Goal: Information Seeking & Learning: Check status

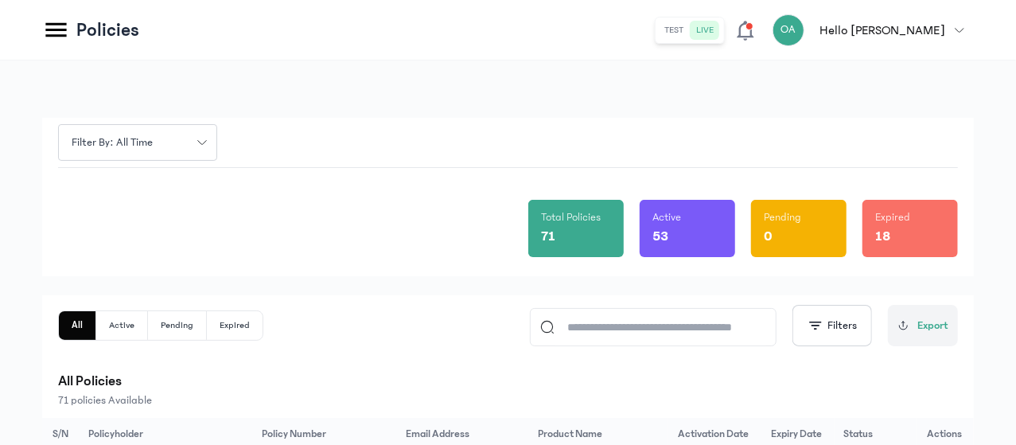
click at [1016, 129] on html "MyCoverAi Get Started DASHBOARD Analytics ADMIN Sales Policies Claims Customers…" at bounding box center [508, 222] width 1016 height 445
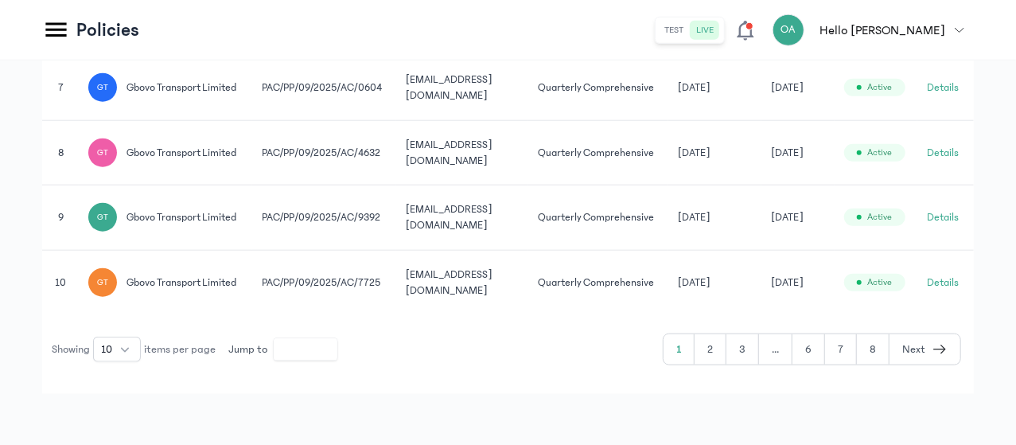
scroll to position [907, 0]
click at [746, 364] on button "3" at bounding box center [742, 349] width 33 height 30
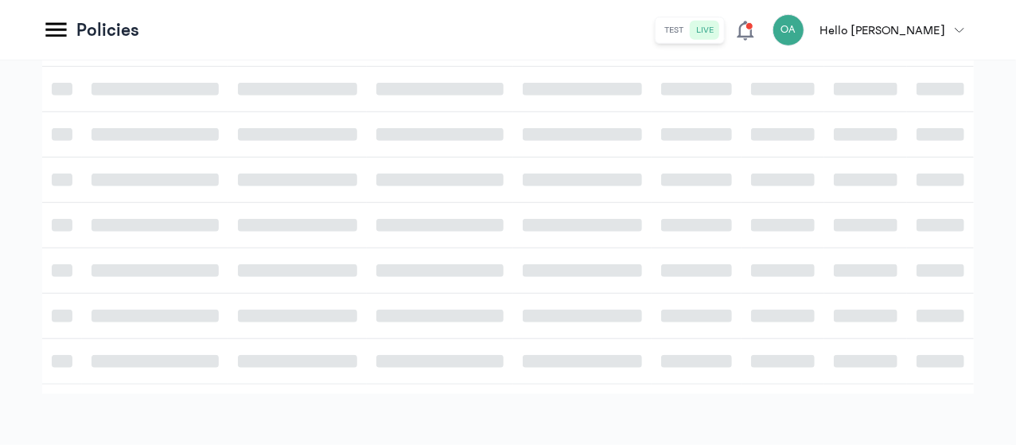
scroll to position [907, 0]
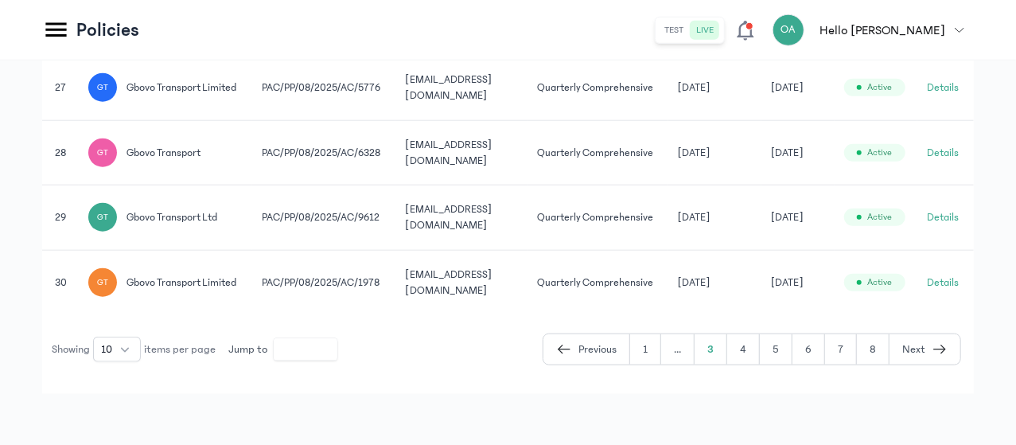
click at [779, 364] on button "5" at bounding box center [776, 349] width 33 height 30
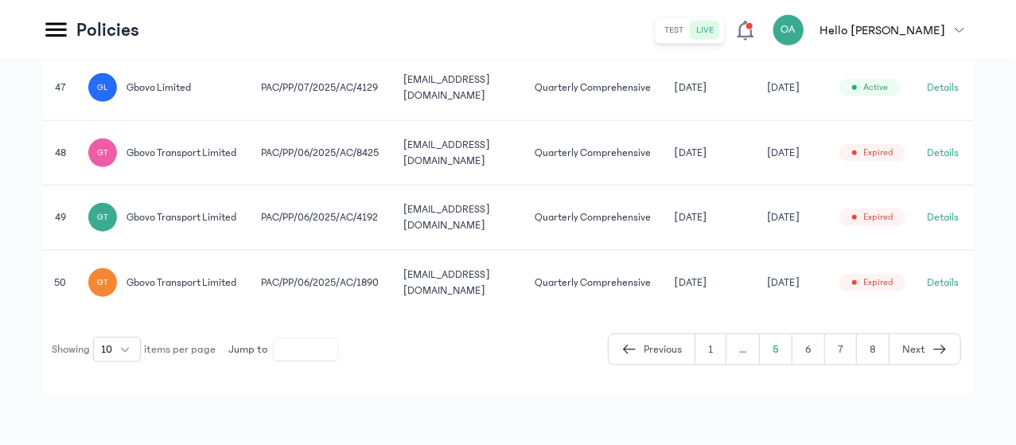
scroll to position [0, 122]
click at [952, 275] on button "Details" at bounding box center [944, 283] width 32 height 16
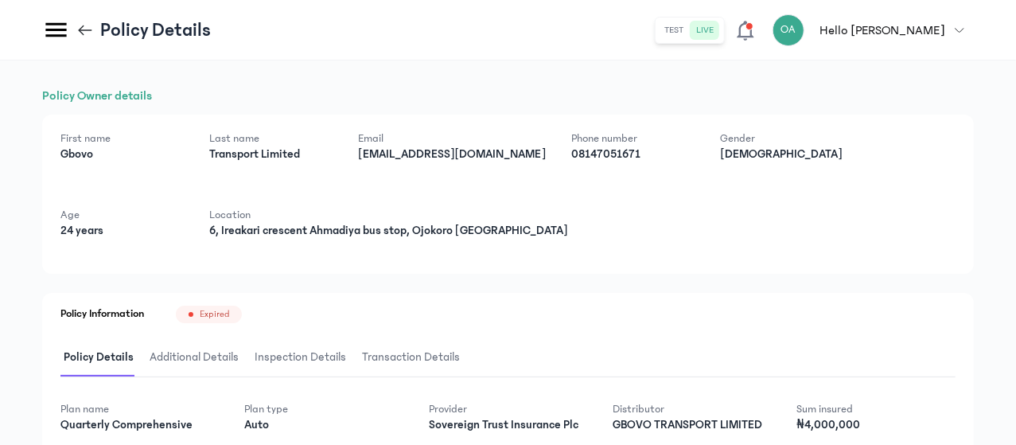
click at [1016, 237] on html "MyCoverAi Get Started DASHBOARD Analytics ADMIN Sales Policies Claims Customers…" at bounding box center [508, 222] width 1016 height 445
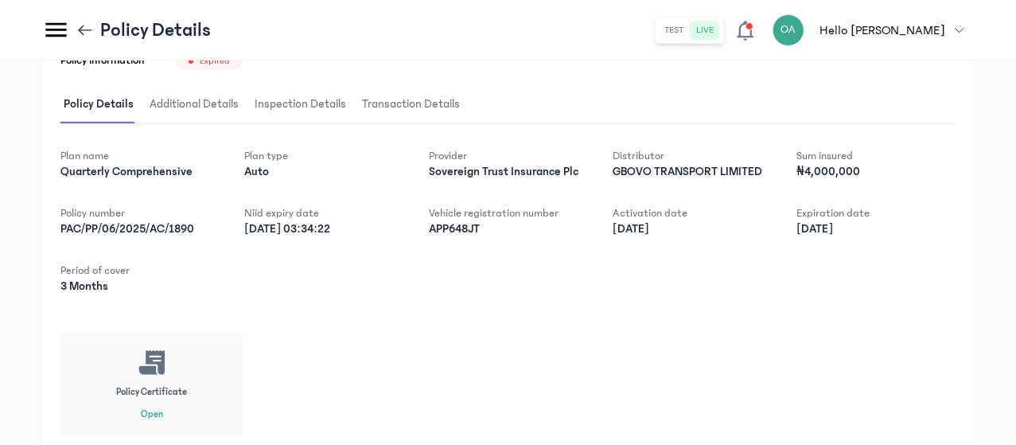
scroll to position [271, 0]
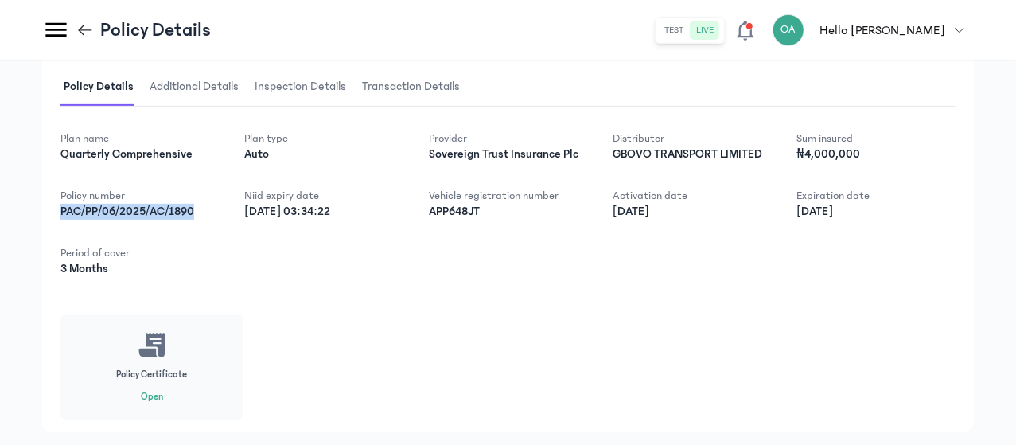
drag, startPoint x: 258, startPoint y: 224, endPoint x: 354, endPoint y: 255, distance: 101.4
click at [354, 255] on div "Policy Information Expired Policy Details Additional Details Inspection Details…" at bounding box center [508, 227] width 932 height 410
copy p "PAC/PP/06/2025/AC/1890"
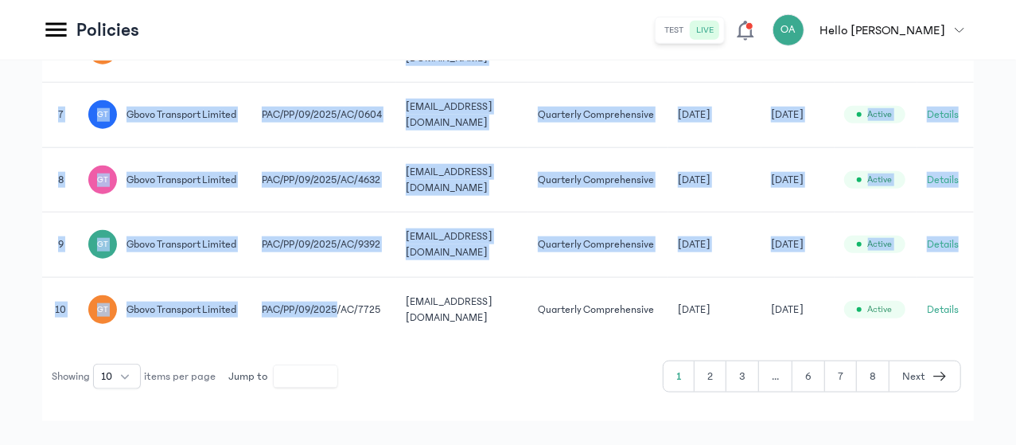
drag, startPoint x: 462, startPoint y: 347, endPoint x: 490, endPoint y: 461, distance: 117.3
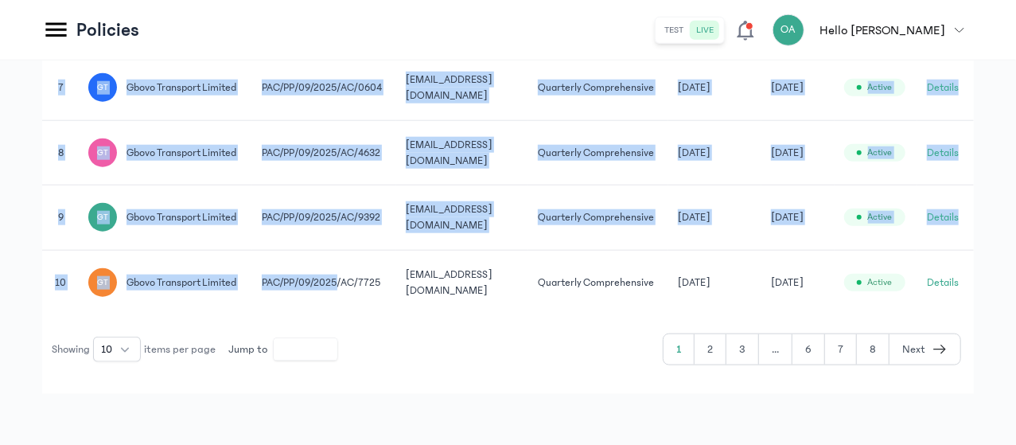
scroll to position [944, 0]
click at [753, 350] on button "3" at bounding box center [742, 349] width 33 height 30
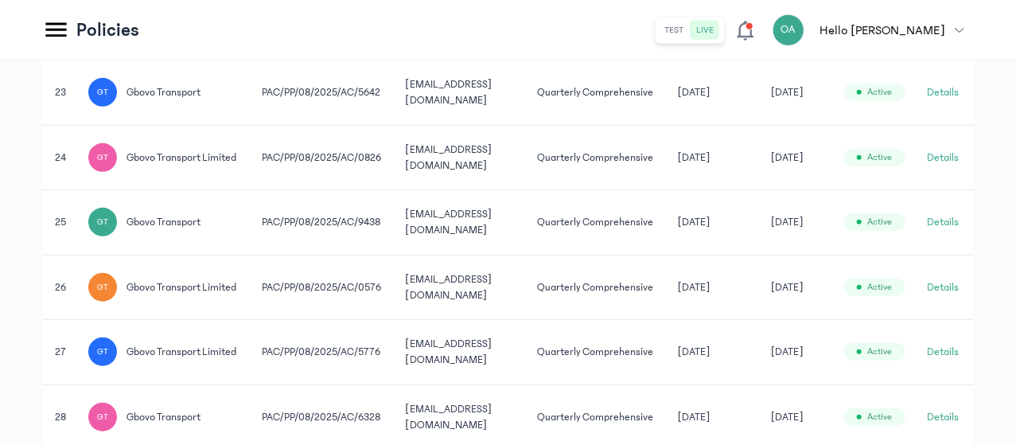
scroll to position [921, 0]
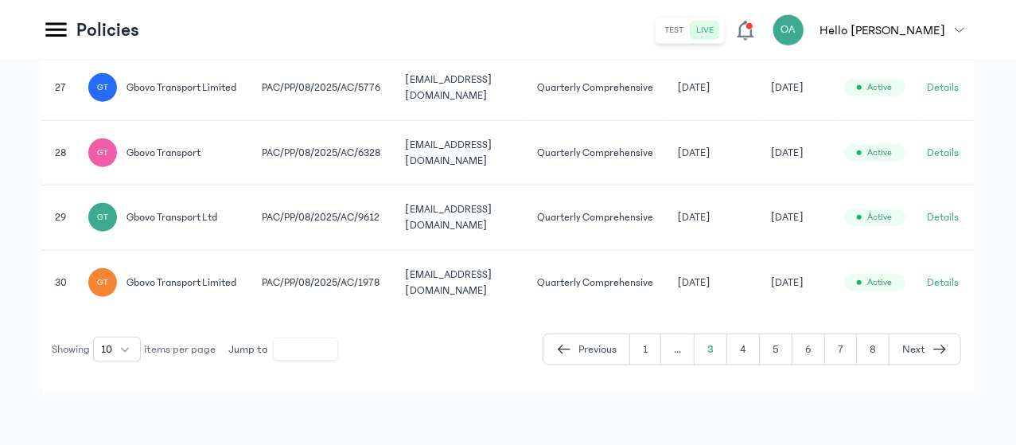
click at [745, 347] on button "4" at bounding box center [743, 349] width 33 height 30
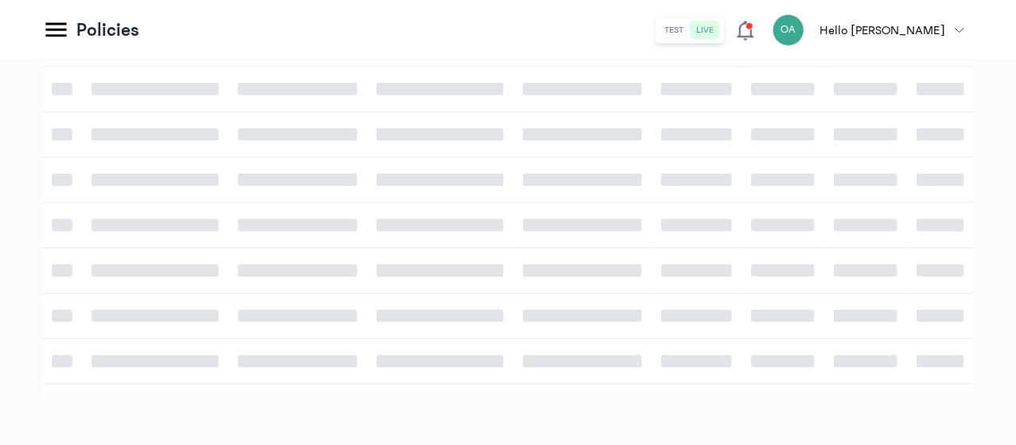
scroll to position [921, 0]
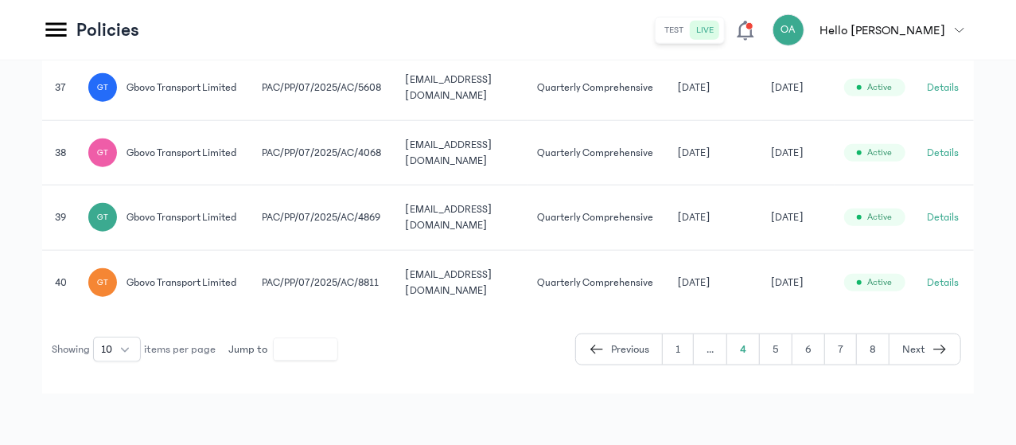
click at [776, 357] on button "5" at bounding box center [776, 349] width 33 height 30
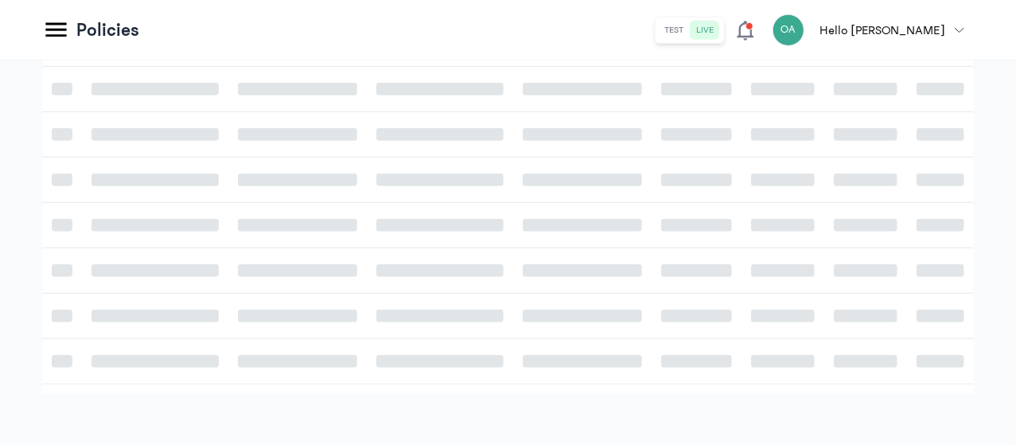
scroll to position [879, 0]
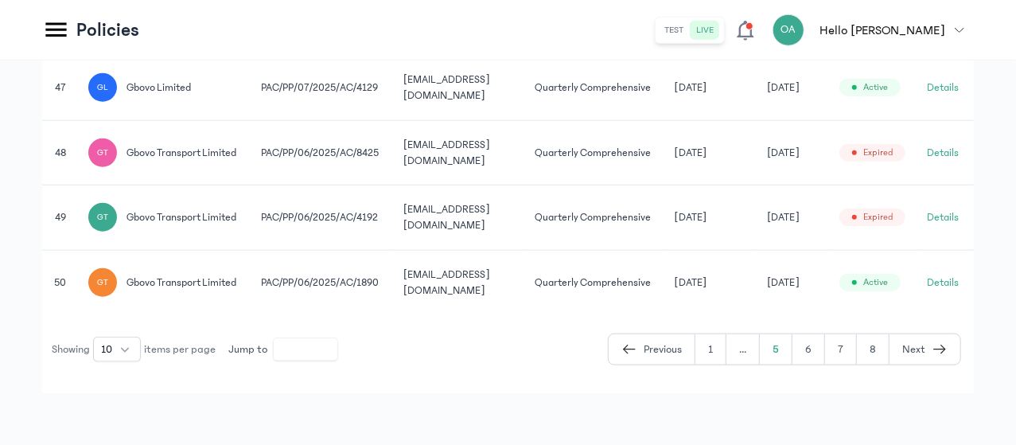
click at [760, 352] on button "..." at bounding box center [742, 349] width 33 height 30
click at [627, 353] on icon "button" at bounding box center [629, 349] width 16 height 19
click at [597, 342] on icon "button" at bounding box center [597, 349] width 16 height 19
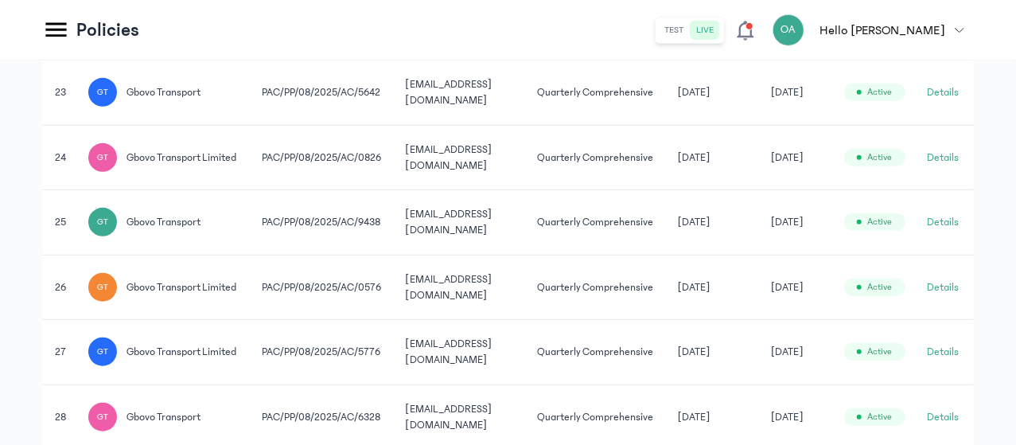
scroll to position [921, 0]
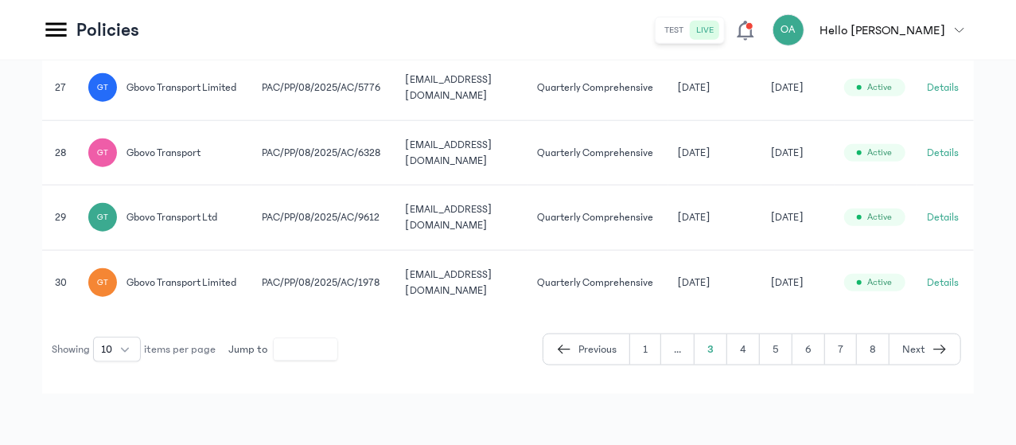
click at [649, 353] on button "1" at bounding box center [645, 349] width 31 height 30
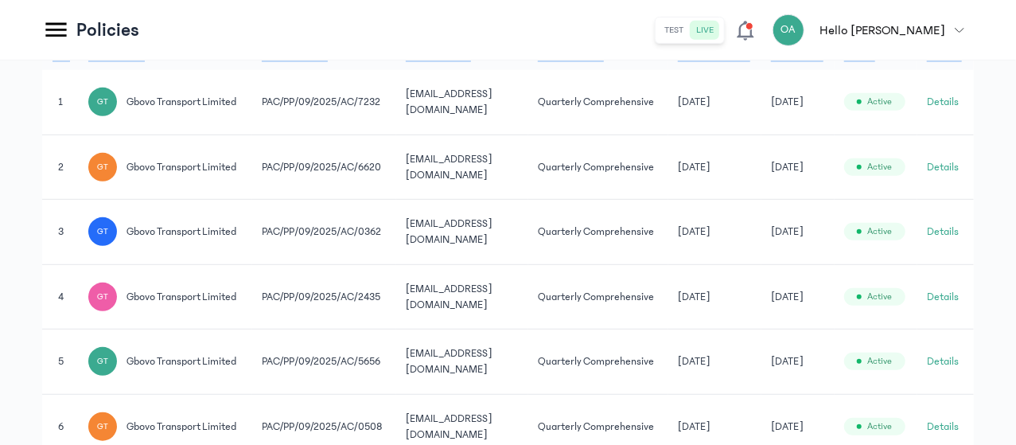
scroll to position [348, 0]
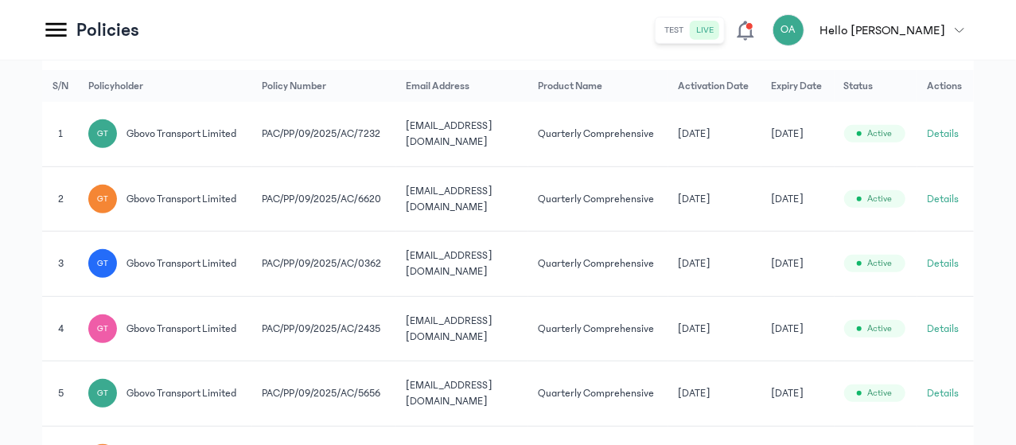
click at [528, 232] on td "[EMAIL_ADDRESS][DOMAIN_NAME]" at bounding box center [462, 198] width 132 height 65
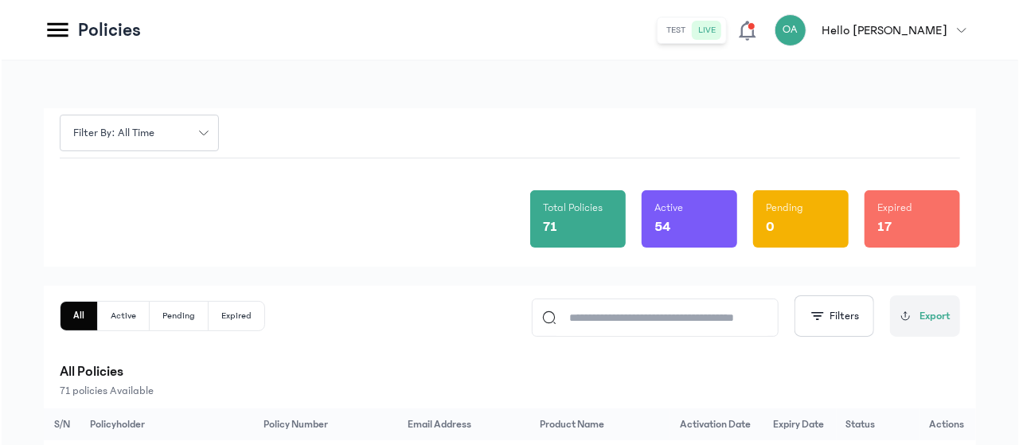
scroll to position [0, 0]
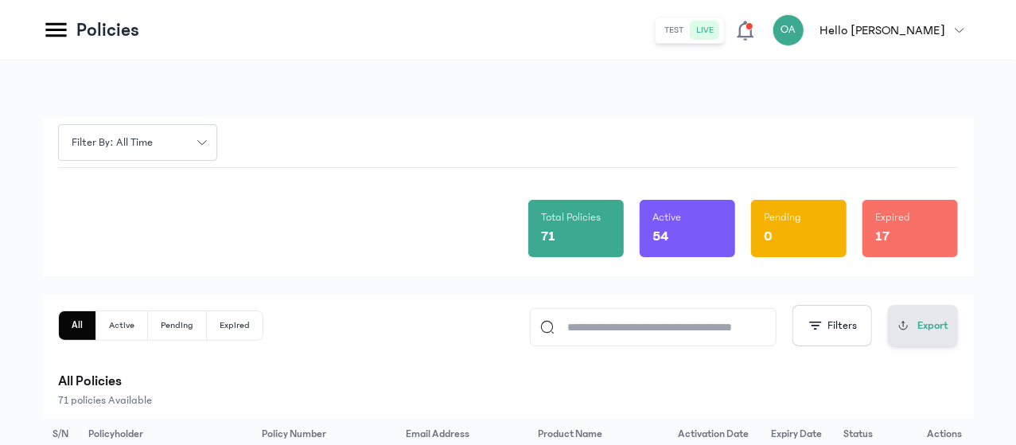
click at [927, 321] on span "Export" at bounding box center [932, 325] width 31 height 17
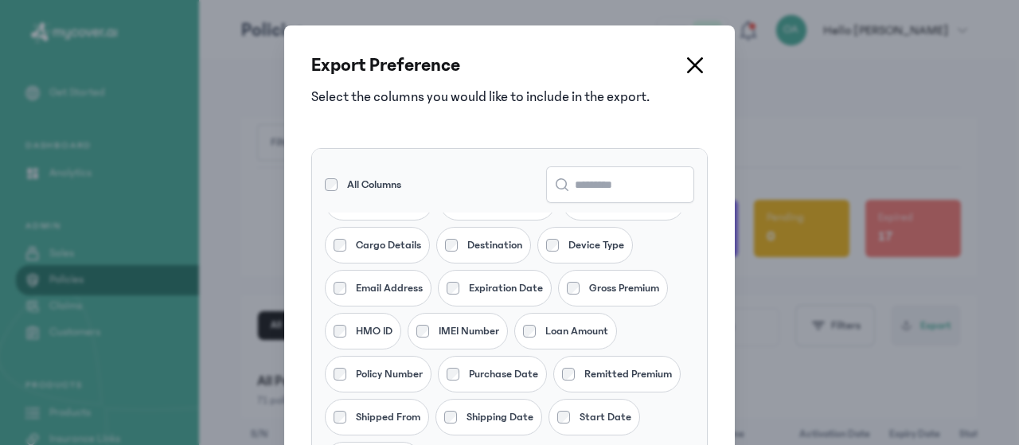
scroll to position [76, 0]
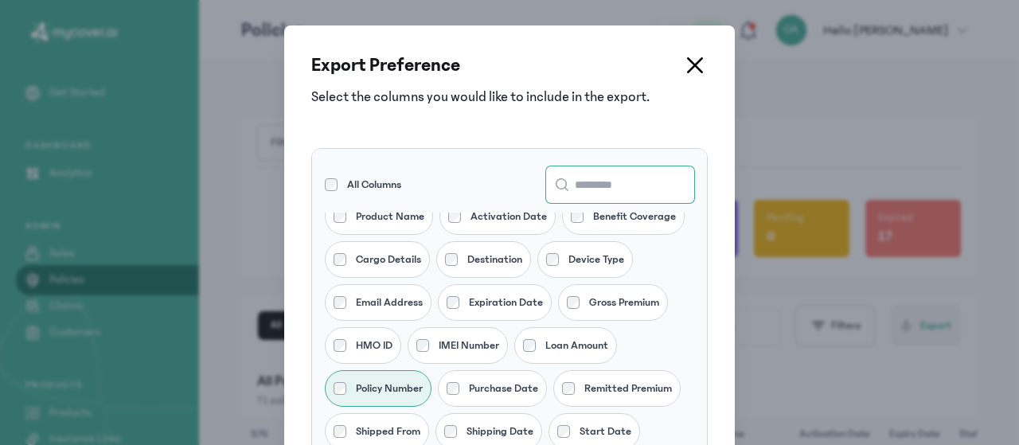
click at [565, 185] on input "text" at bounding box center [620, 184] width 148 height 37
paste input "**********"
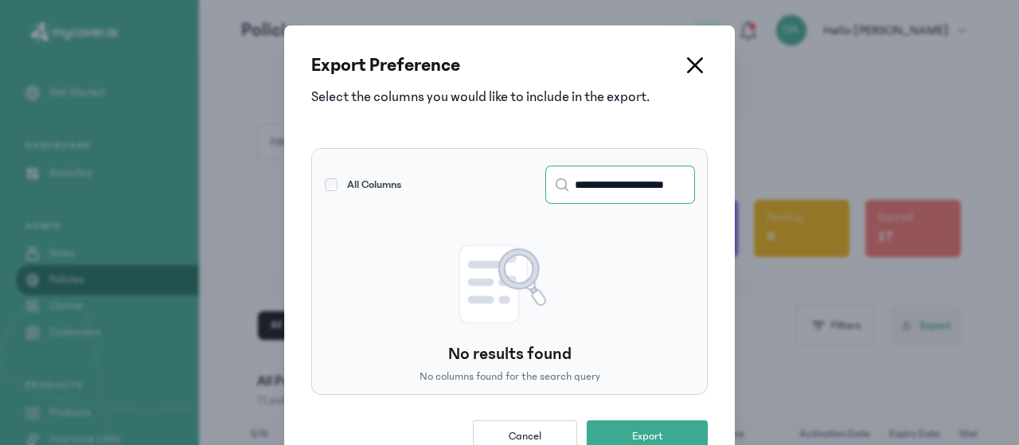
scroll to position [0, 0]
type input "**********"
click at [641, 432] on span "Export" at bounding box center [647, 436] width 31 height 16
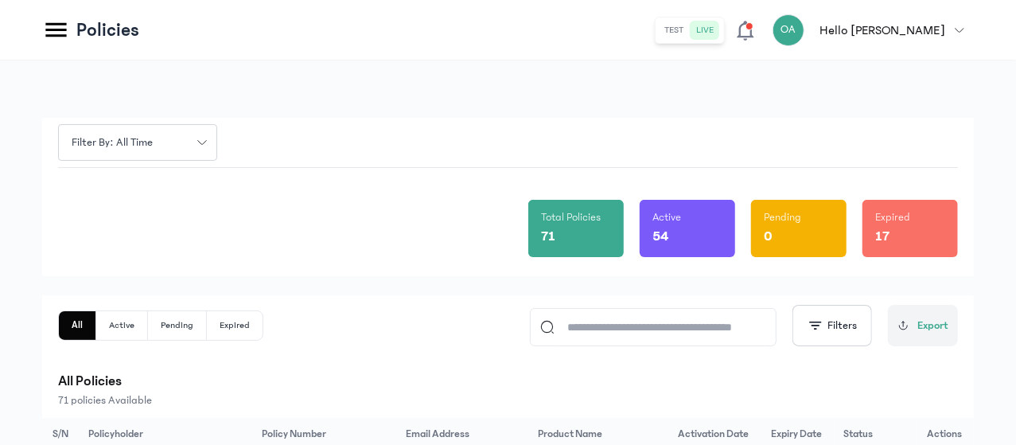
click at [517, 365] on div "All Active Pending Expired Filters Export All Policies 71 policies Available" at bounding box center [508, 356] width 900 height 103
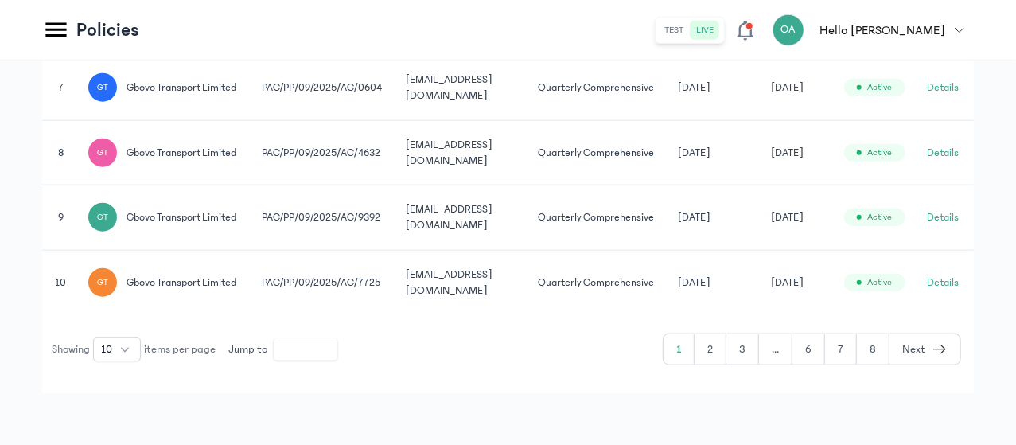
scroll to position [944, 0]
click at [777, 349] on button "..." at bounding box center [775, 349] width 33 height 30
click at [754, 345] on button "3" at bounding box center [742, 349] width 33 height 30
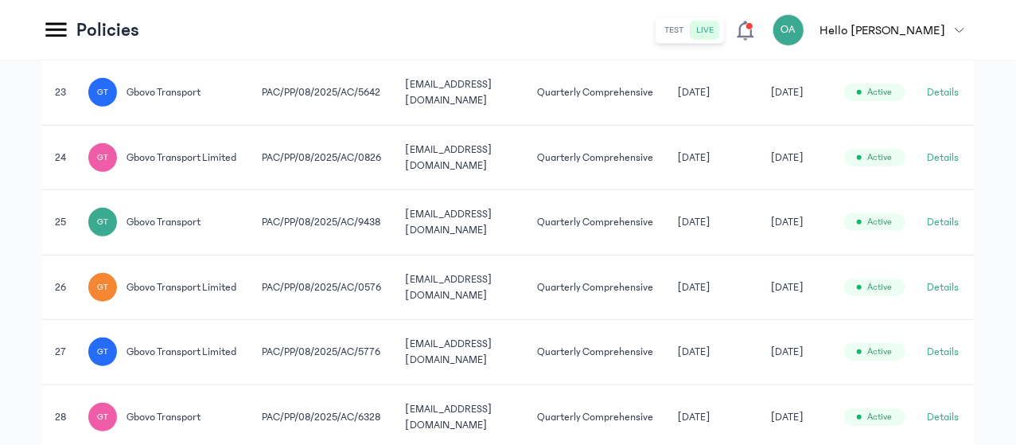
scroll to position [921, 0]
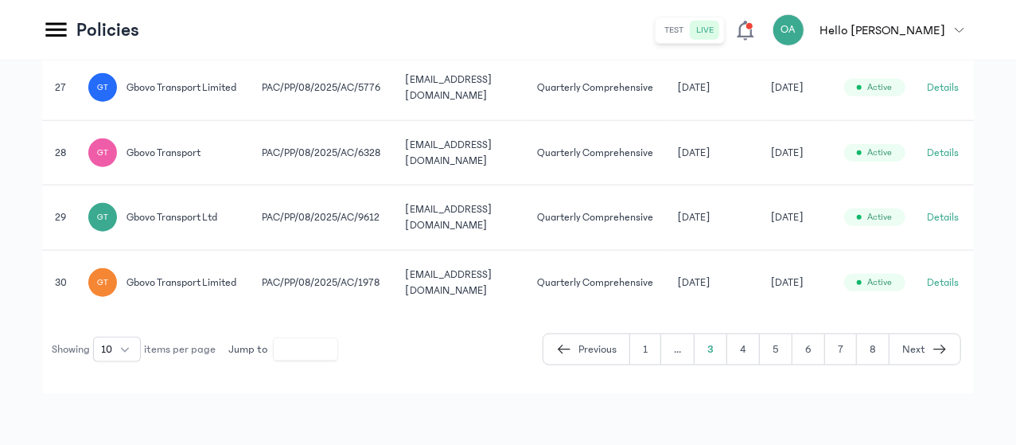
click at [786, 354] on button "5" at bounding box center [776, 349] width 33 height 30
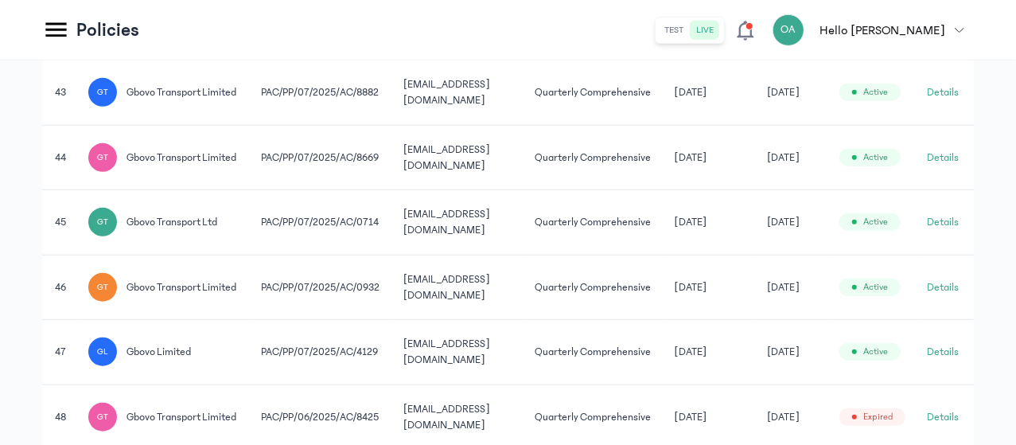
scroll to position [879, 0]
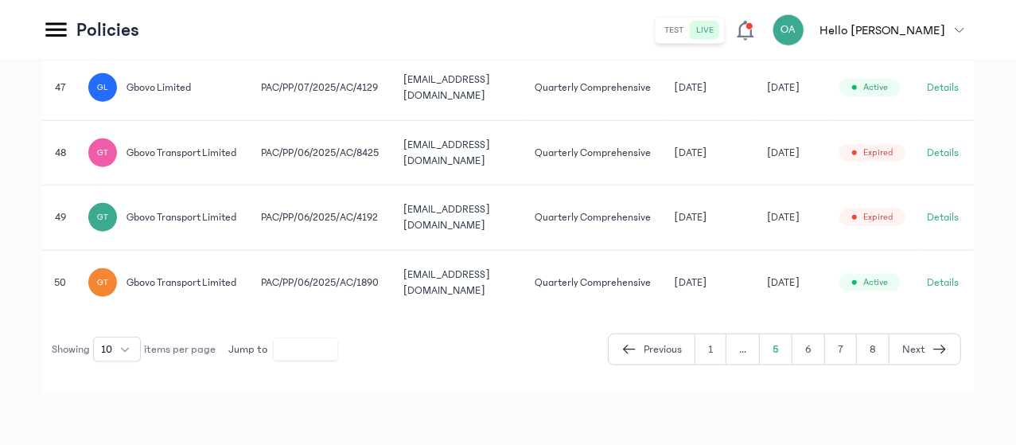
click at [822, 346] on button "6" at bounding box center [809, 349] width 33 height 30
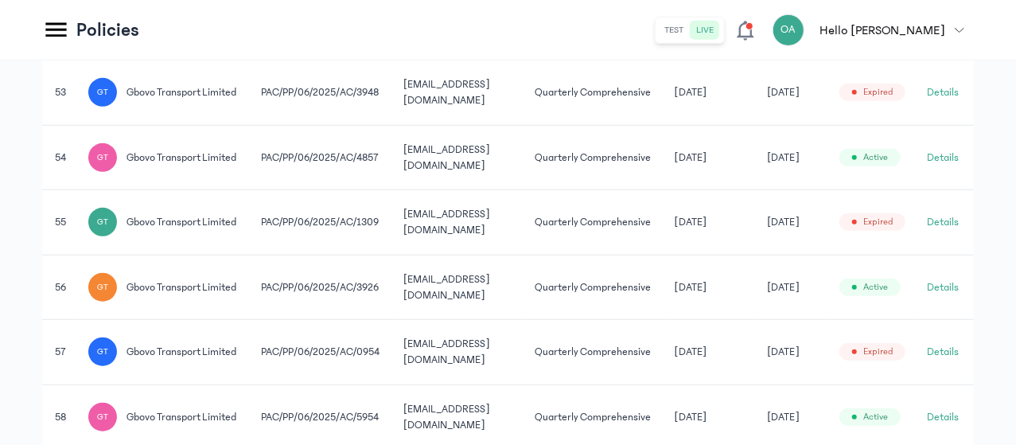
scroll to position [879, 0]
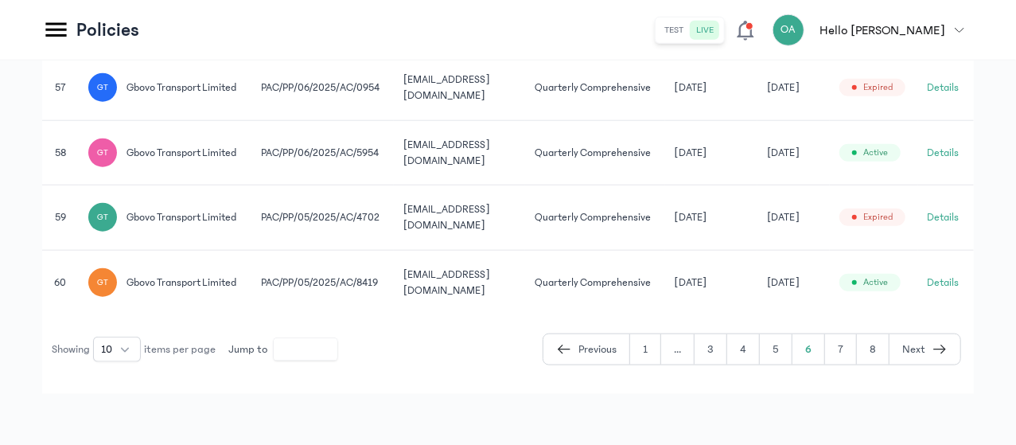
click at [659, 365] on div "S/N Policyholder Policy Number Email Address Product Name Activation Date Expir…" at bounding box center [508, 0] width 932 height 730
click at [772, 360] on button "5" at bounding box center [776, 349] width 33 height 30
click at [830, 314] on td "30 Dec 2025" at bounding box center [794, 282] width 72 height 64
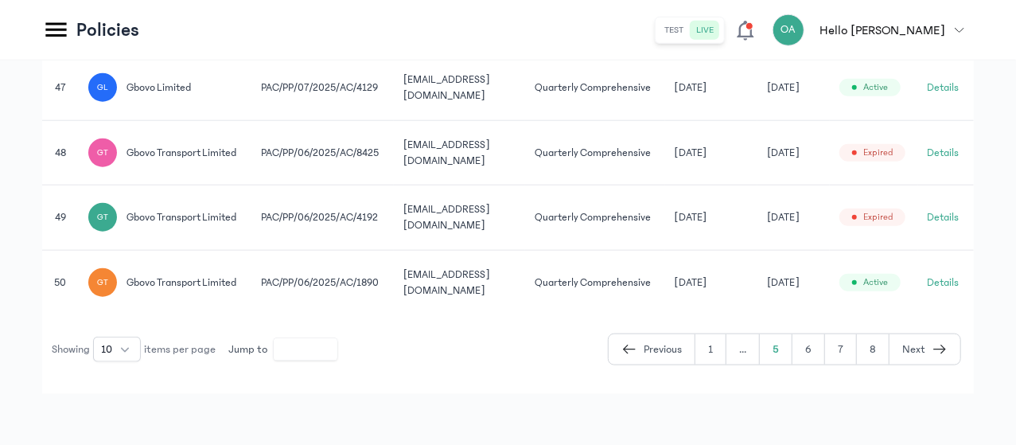
click at [830, 314] on td "30 Dec 2025" at bounding box center [794, 282] width 72 height 64
click at [942, 290] on button "Details" at bounding box center [944, 283] width 32 height 16
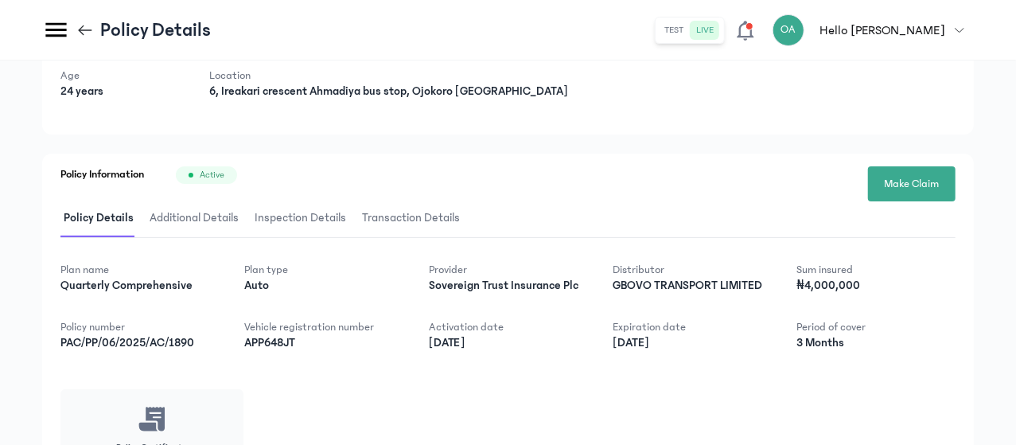
scroll to position [282, 0]
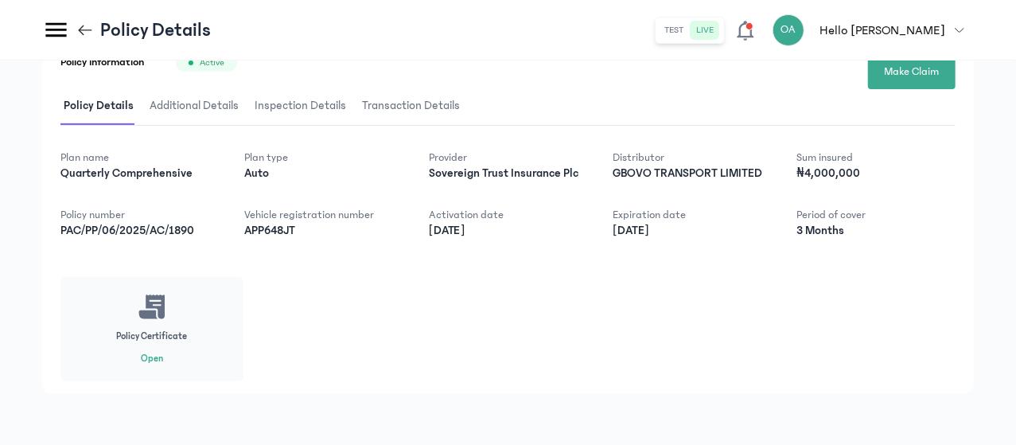
click at [243, 351] on div "Policy Certificate Open" at bounding box center [151, 329] width 183 height 104
click at [163, 364] on button "Open" at bounding box center [152, 359] width 22 height 13
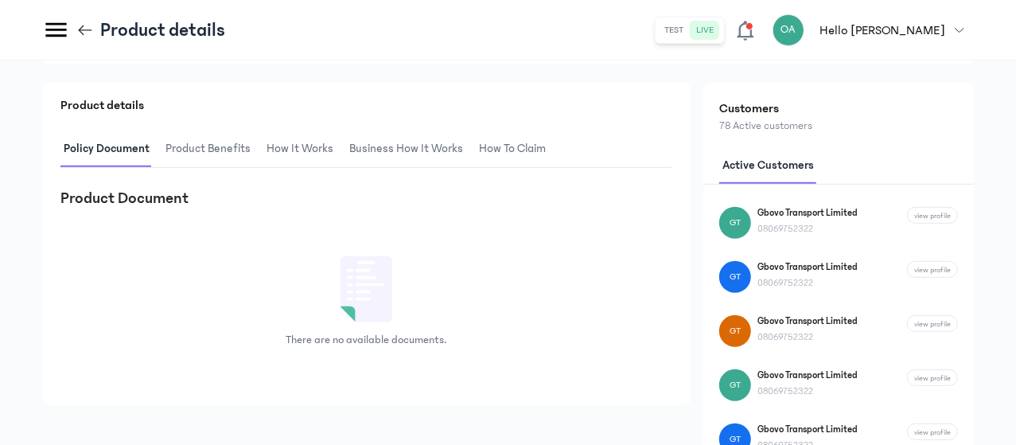
scroll to position [237, 0]
